Goal: Task Accomplishment & Management: Manage account settings

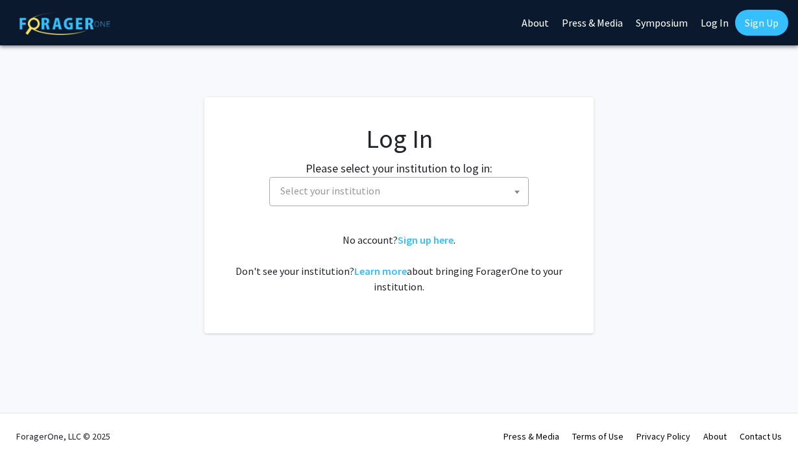
click at [460, 196] on span "Select your institution" at bounding box center [401, 191] width 253 height 27
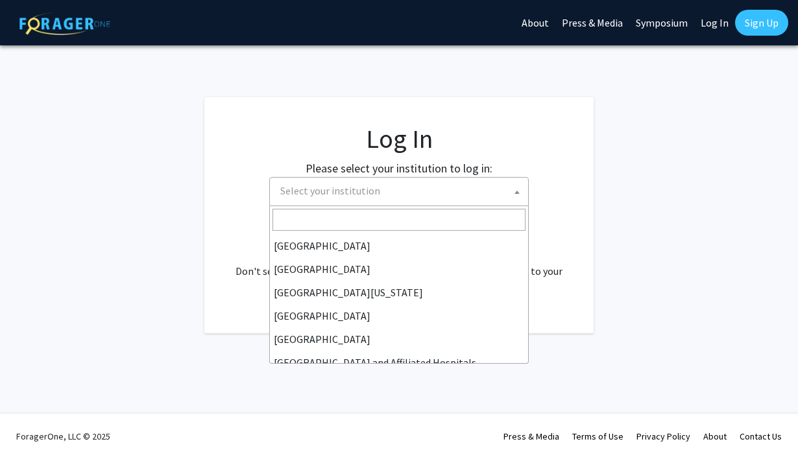
scroll to position [130, 0]
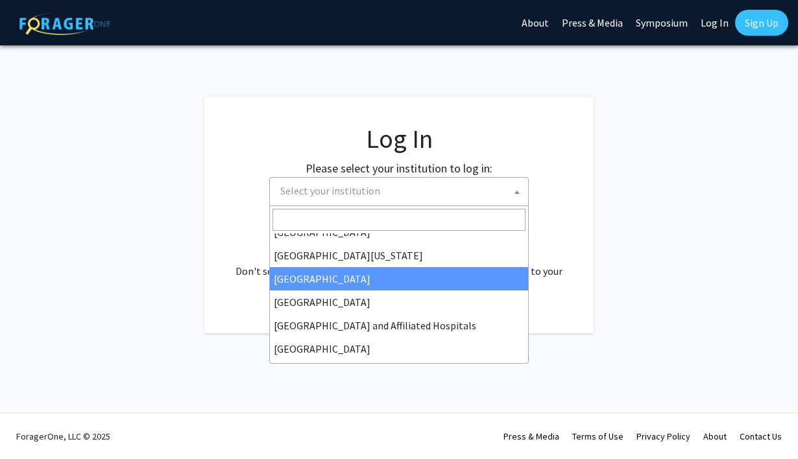
select select "12"
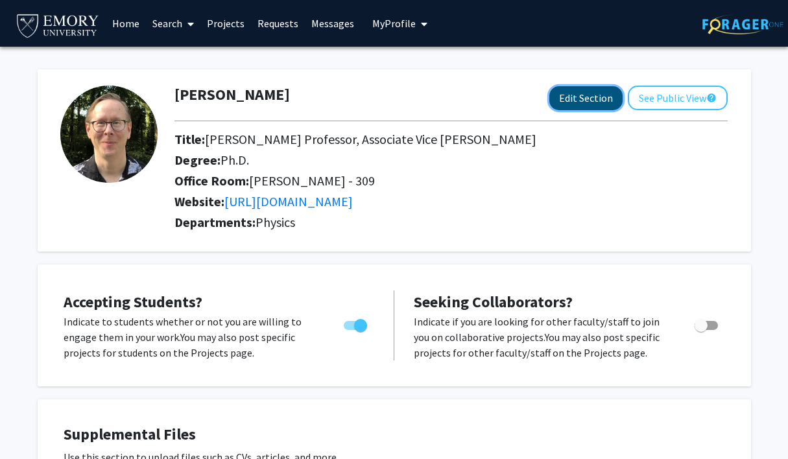
click at [563, 93] on button "Edit Section" at bounding box center [585, 98] width 73 height 24
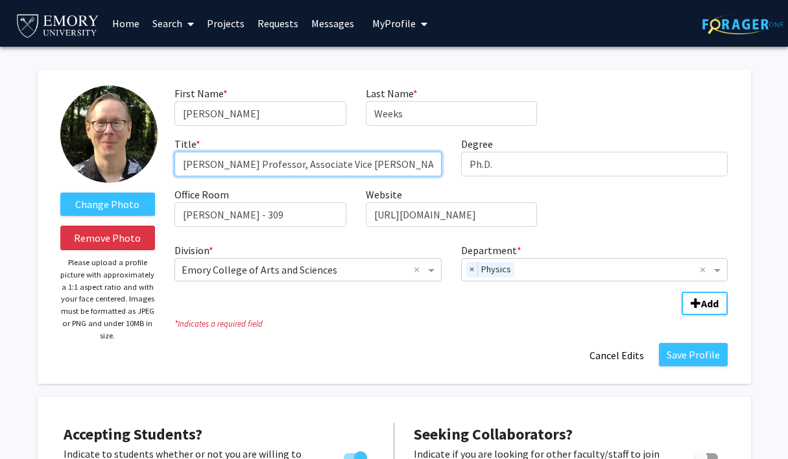
drag, startPoint x: 323, startPoint y: 166, endPoint x: 502, endPoint y: 171, distance: 179.1
click at [502, 171] on div "First Name * required [PERSON_NAME] Last Name * required Weeks Title * required…" at bounding box center [451, 162] width 573 height 152
type input "[PERSON_NAME] Professor of Physics"
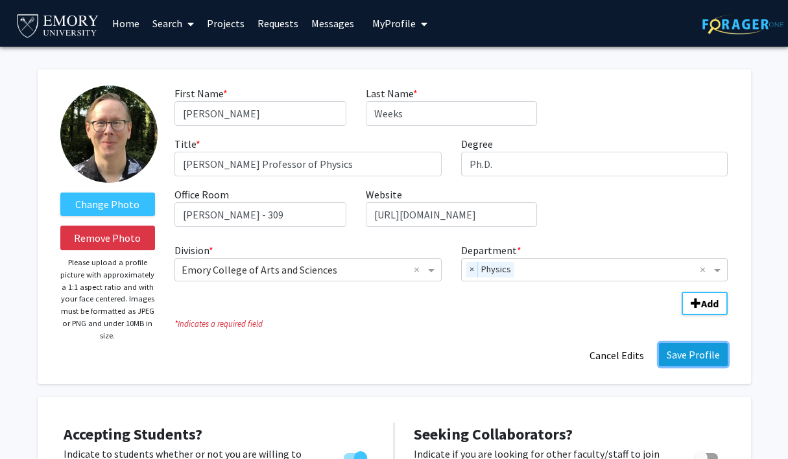
click at [702, 353] on button "Save Profile" at bounding box center [693, 354] width 69 height 23
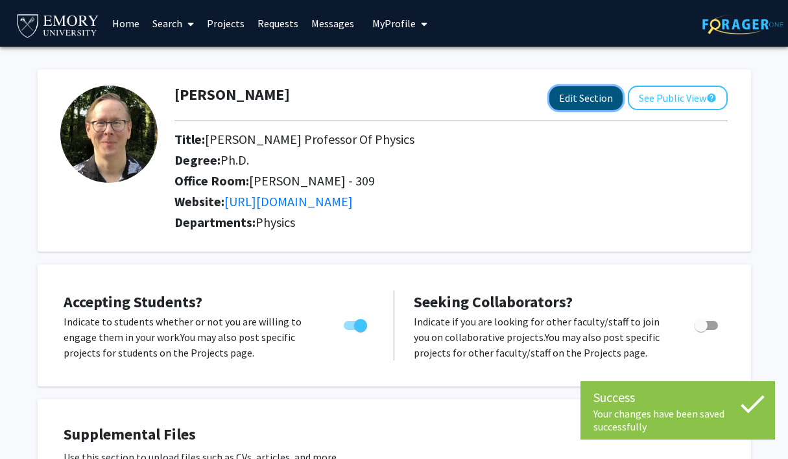
click at [584, 97] on button "Edit Section" at bounding box center [585, 98] width 73 height 24
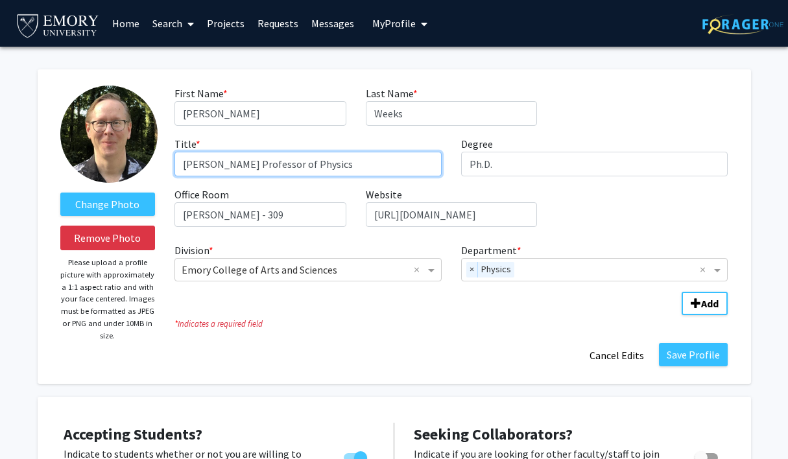
click at [342, 161] on input "[PERSON_NAME] Professor of Physics" at bounding box center [307, 164] width 267 height 25
type input "[PERSON_NAME] professor of physics"
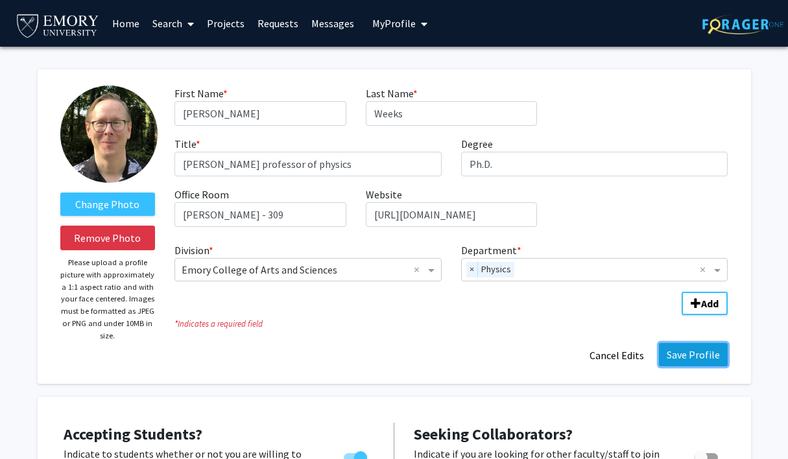
click at [693, 357] on button "Save Profile" at bounding box center [693, 354] width 69 height 23
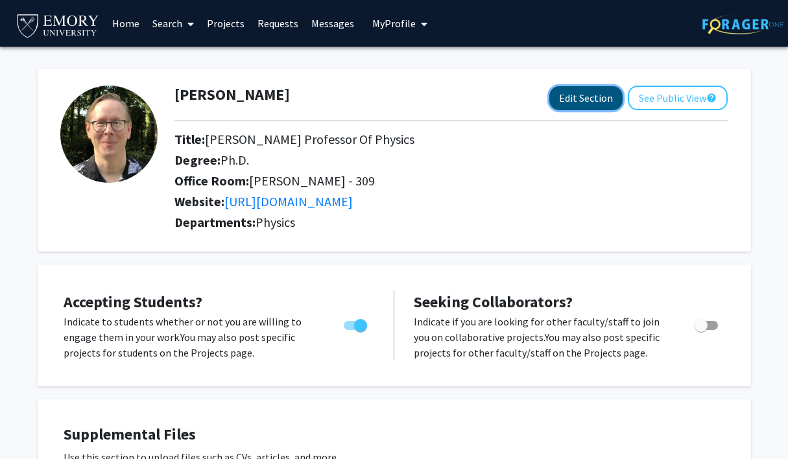
click at [568, 102] on button "Edit Section" at bounding box center [585, 98] width 73 height 24
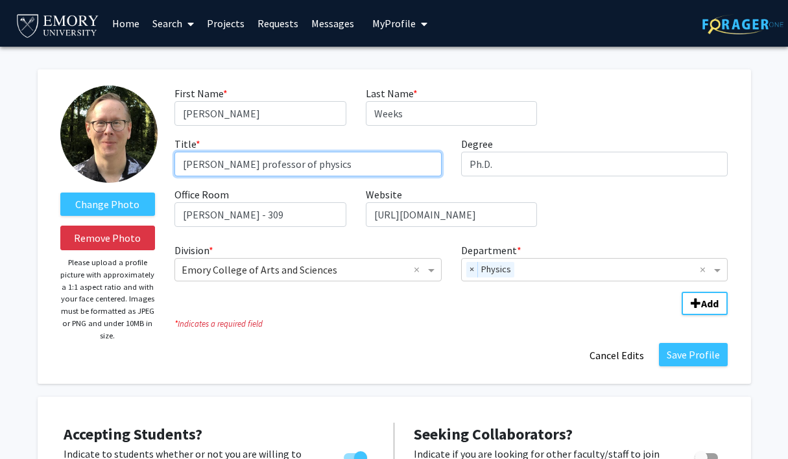
drag, startPoint x: 339, startPoint y: 163, endPoint x: 401, endPoint y: 171, distance: 62.1
click at [401, 171] on input "[PERSON_NAME] professor of physics" at bounding box center [307, 164] width 267 height 25
type input "[PERSON_NAME] professor"
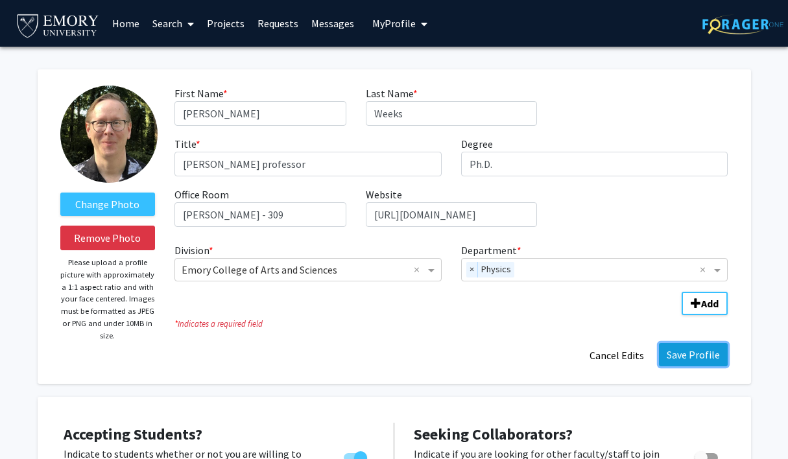
click at [691, 352] on button "Save Profile" at bounding box center [693, 354] width 69 height 23
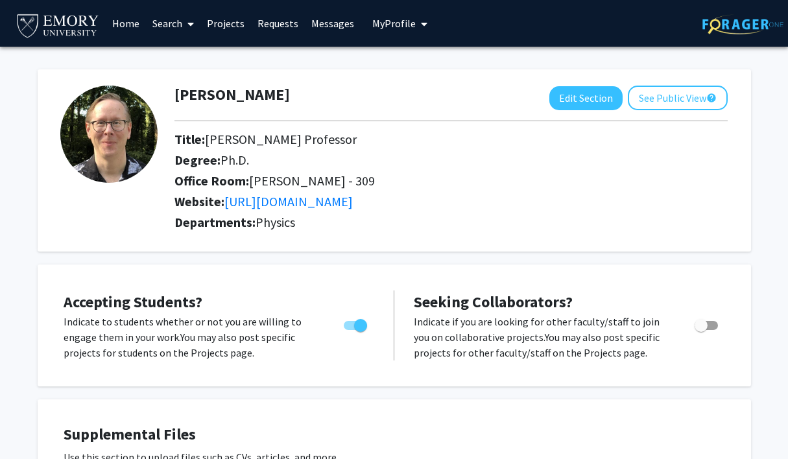
click at [130, 21] on link "Home" at bounding box center [126, 23] width 40 height 45
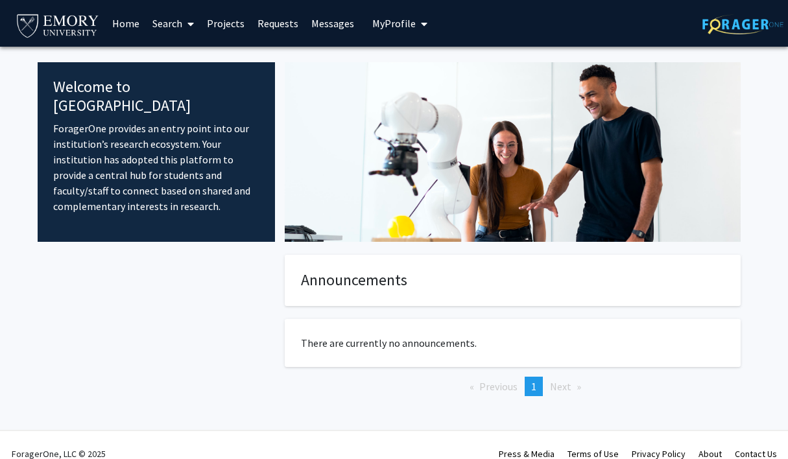
click at [172, 30] on link "Search" at bounding box center [173, 23] width 54 height 45
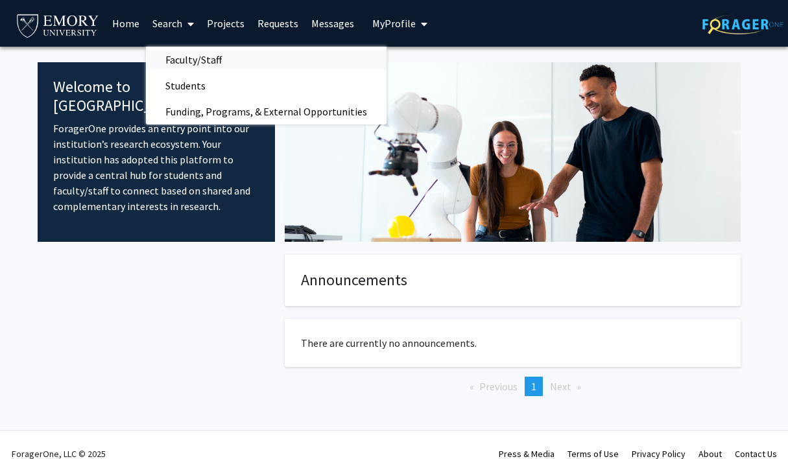
click at [181, 53] on span "Faculty/Staff" at bounding box center [193, 60] width 95 height 26
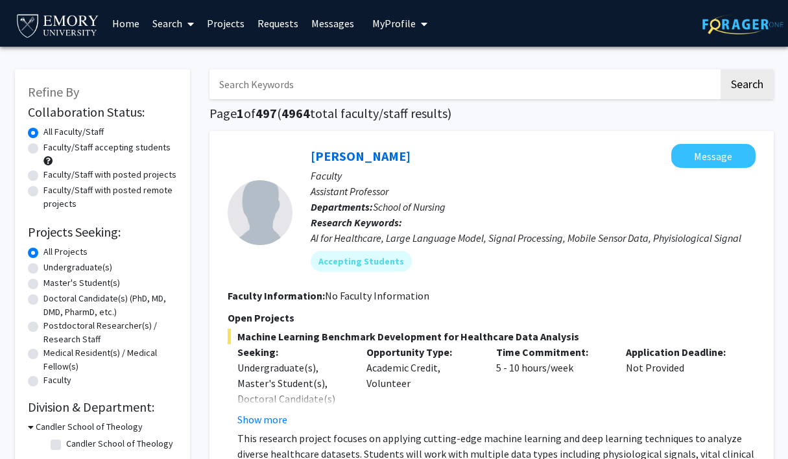
click at [312, 88] on input "Search Keywords" at bounding box center [463, 84] width 509 height 30
type input "weeks"
click at [720, 69] on button "Search" at bounding box center [746, 84] width 53 height 30
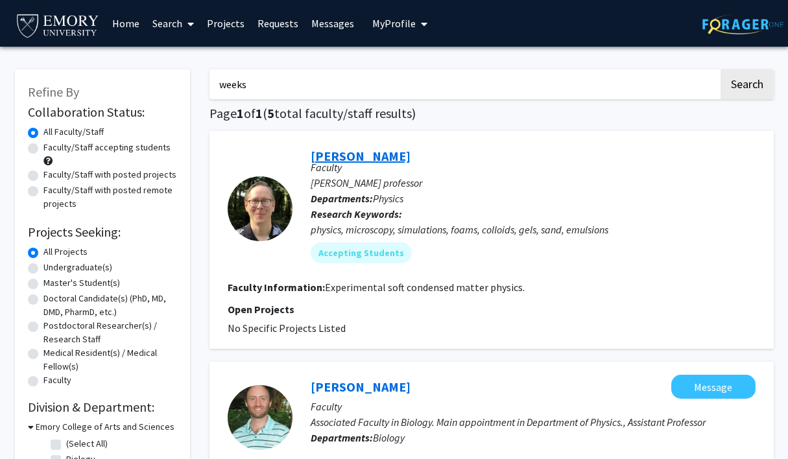
click at [351, 158] on link "[PERSON_NAME]" at bounding box center [361, 156] width 100 height 16
